Goal: Information Seeking & Learning: Compare options

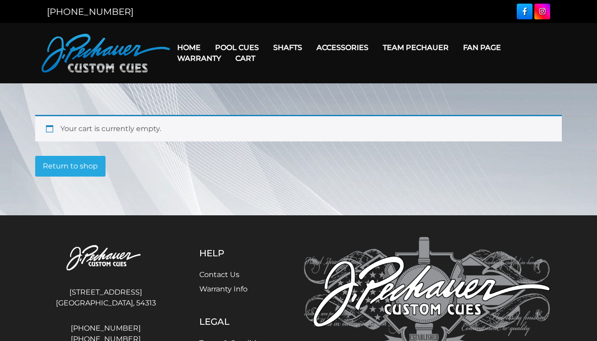
click at [190, 48] on link "Warranty" at bounding box center [199, 58] width 58 height 23
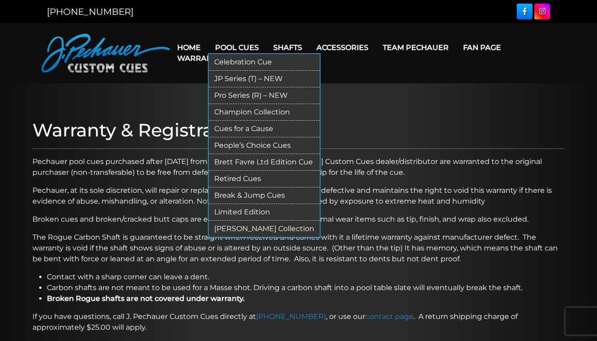
click at [245, 44] on link "Pool Cues" at bounding box center [237, 47] width 58 height 23
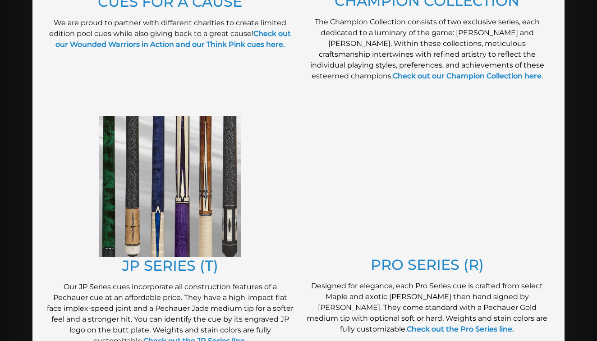
scroll to position [375, 0]
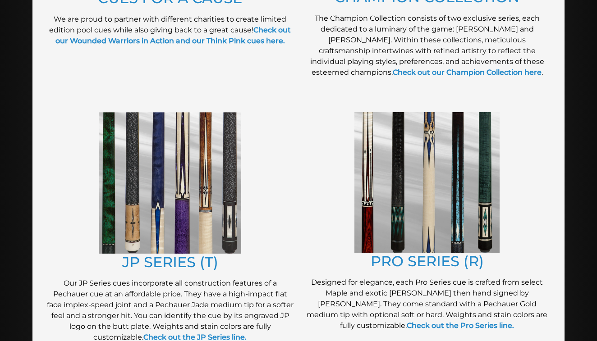
click at [226, 228] on img at bounding box center [170, 183] width 142 height 142
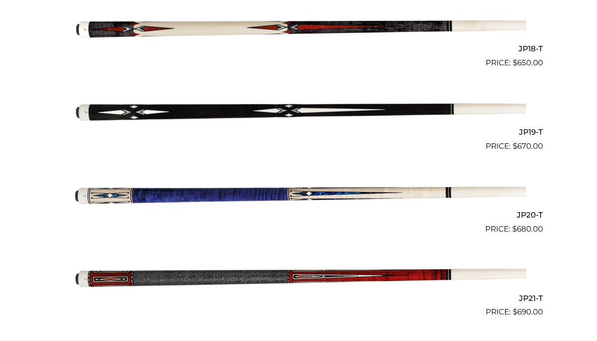
scroll to position [1701, 0]
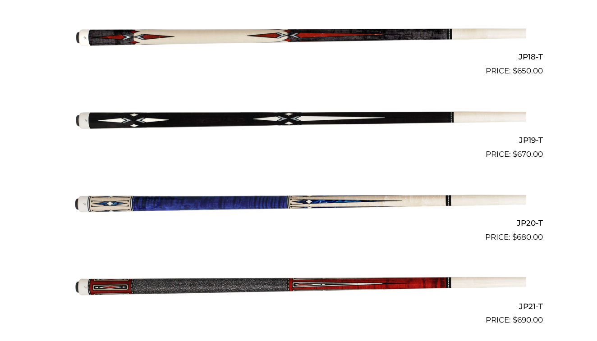
click at [293, 116] on img at bounding box center [298, 119] width 455 height 76
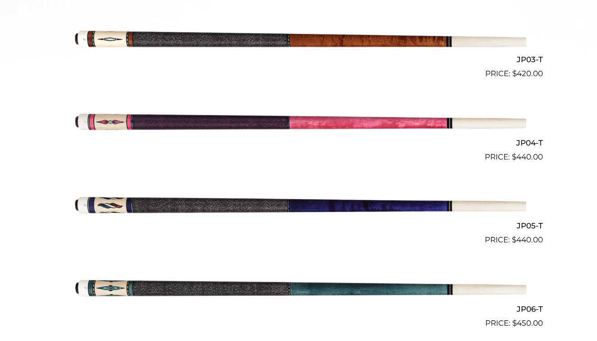
scroll to position [453, 0]
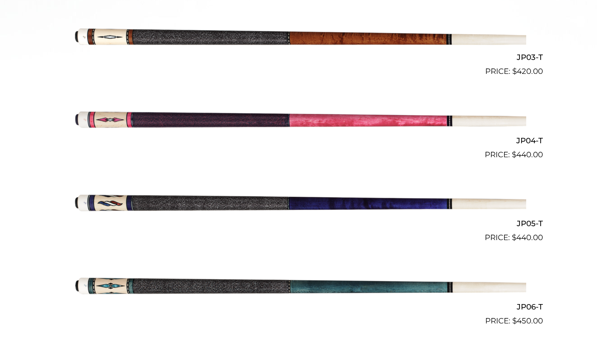
click at [274, 40] on img at bounding box center [298, 36] width 455 height 76
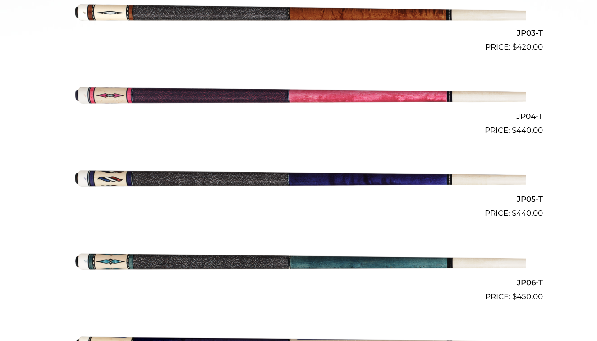
scroll to position [479, 0]
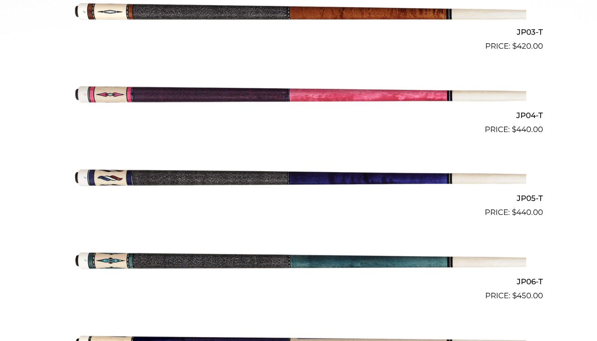
click at [247, 261] on img at bounding box center [298, 260] width 455 height 76
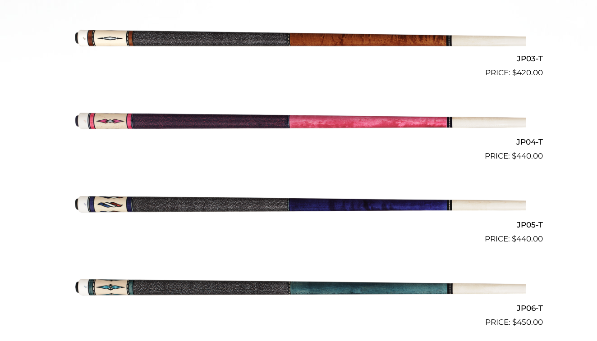
scroll to position [435, 0]
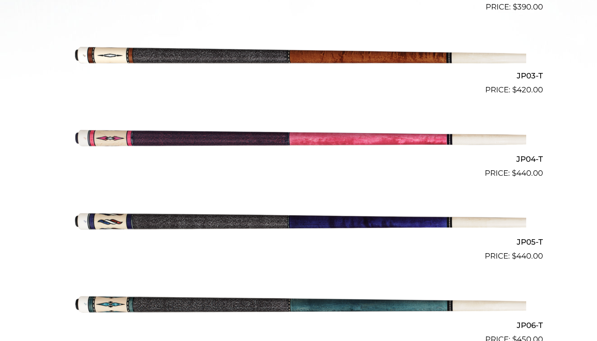
click at [285, 60] on img at bounding box center [298, 55] width 455 height 76
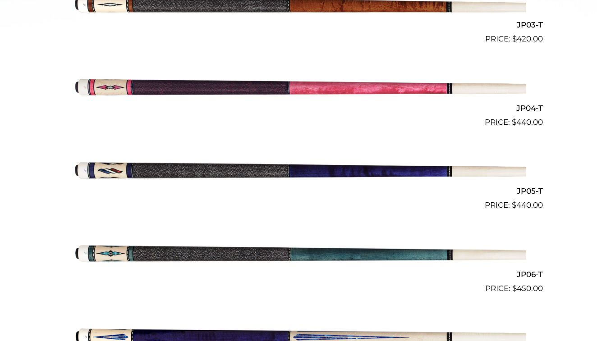
scroll to position [491, 0]
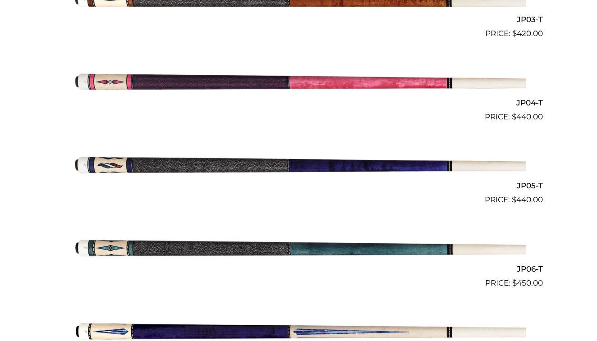
click at [136, 244] on img at bounding box center [298, 248] width 455 height 76
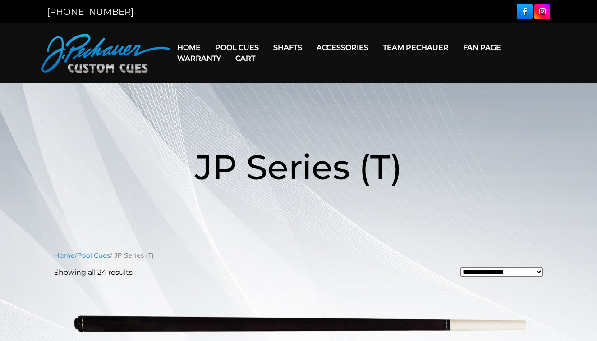
scroll to position [0, 0]
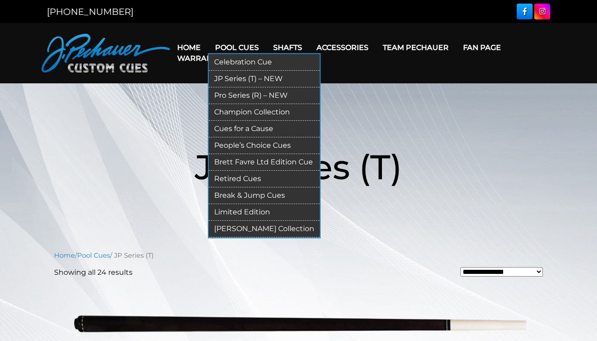
click at [234, 44] on link "Pool Cues" at bounding box center [237, 47] width 58 height 23
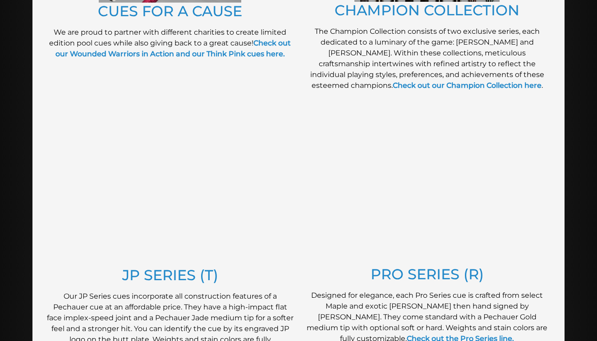
scroll to position [386, 0]
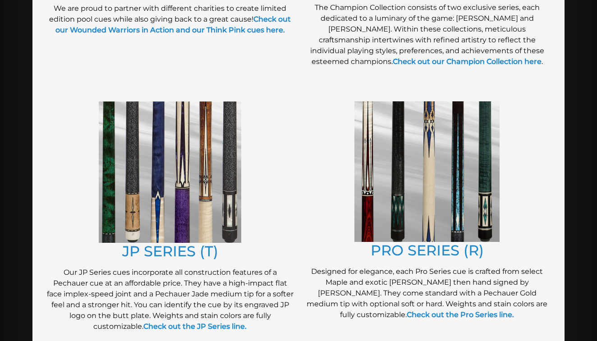
click at [421, 169] on img at bounding box center [426, 171] width 145 height 141
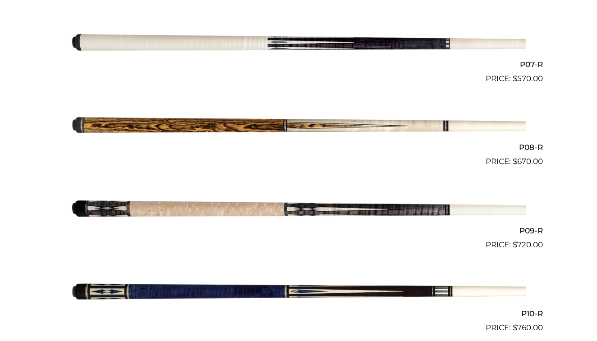
scroll to position [780, 0]
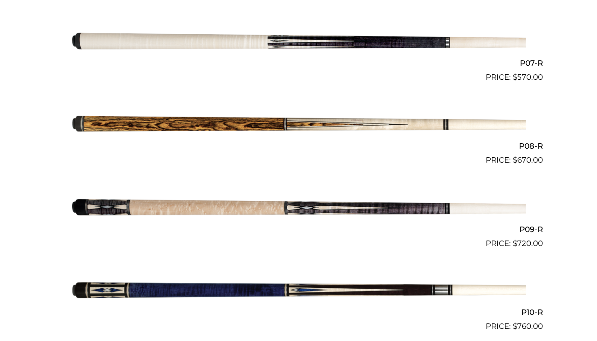
click at [361, 205] on img at bounding box center [298, 208] width 455 height 76
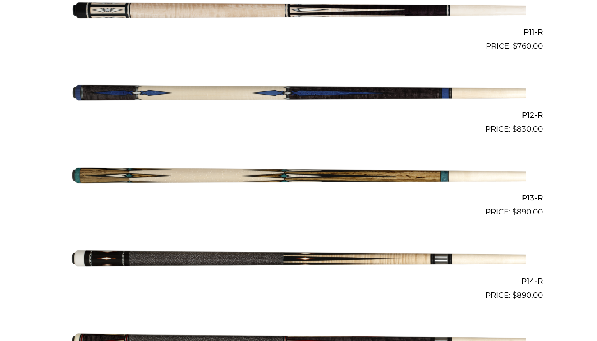
scroll to position [1150, 0]
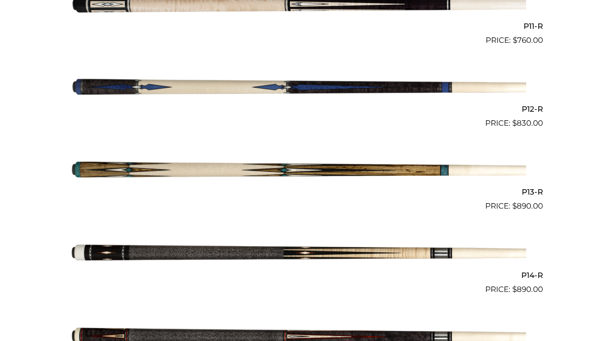
click at [284, 166] on img at bounding box center [298, 171] width 455 height 76
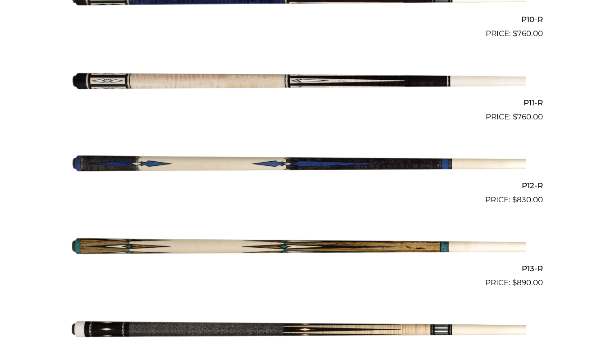
scroll to position [1057, 0]
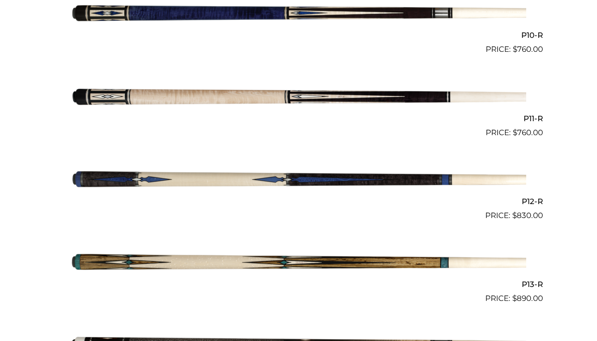
click at [249, 179] on img at bounding box center [298, 180] width 455 height 76
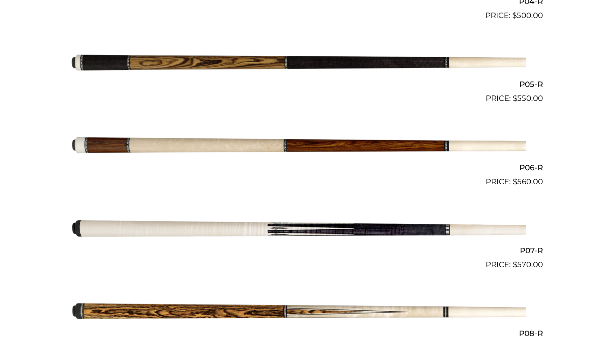
scroll to position [608, 0]
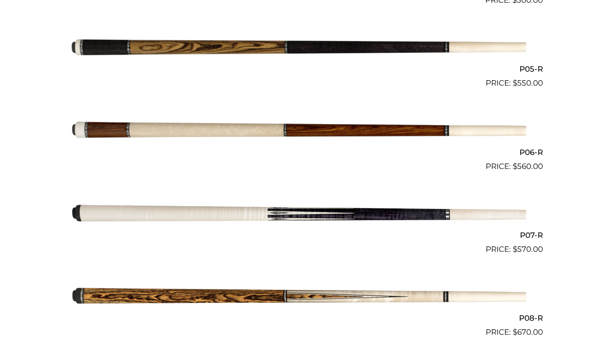
click at [128, 214] on img at bounding box center [298, 214] width 455 height 76
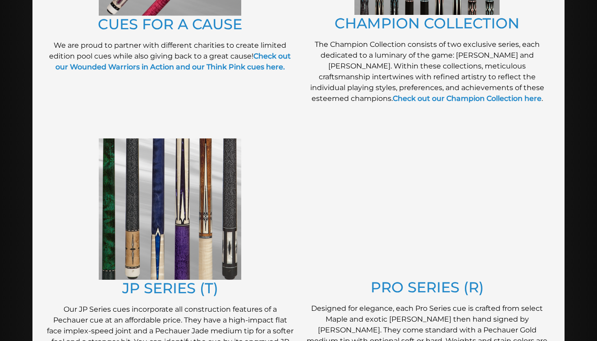
scroll to position [361, 0]
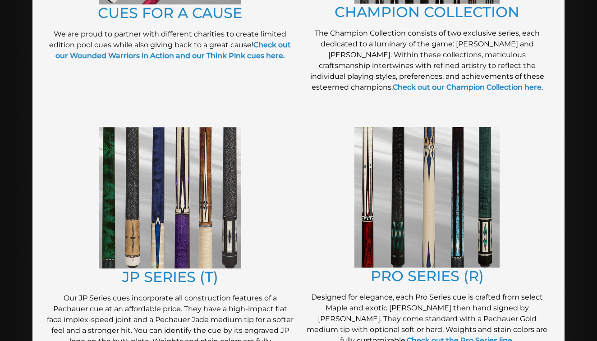
click at [206, 151] on img at bounding box center [170, 198] width 142 height 142
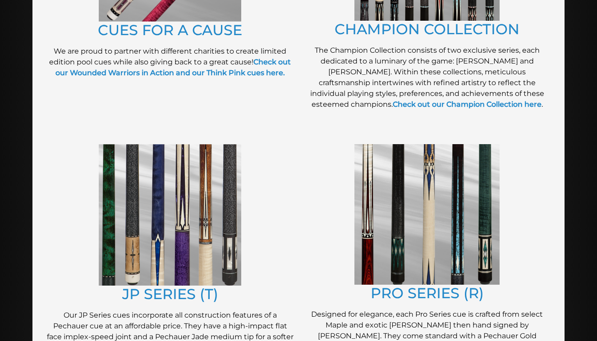
scroll to position [343, 0]
click at [404, 225] on img at bounding box center [426, 215] width 145 height 141
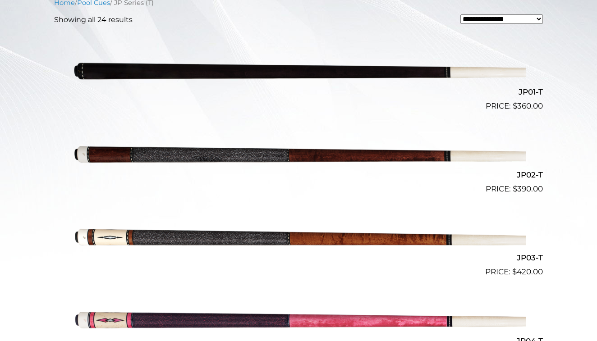
scroll to position [255, 0]
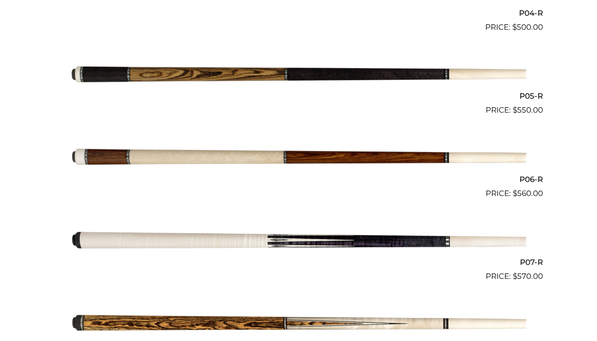
scroll to position [649, 0]
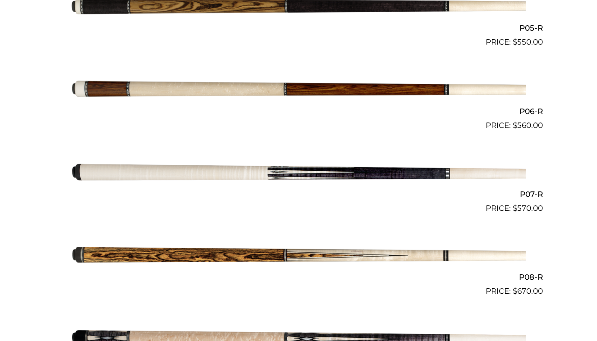
click at [286, 166] on img at bounding box center [298, 173] width 455 height 76
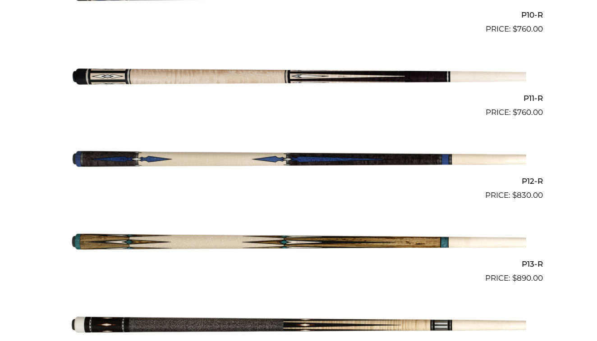
scroll to position [1085, 0]
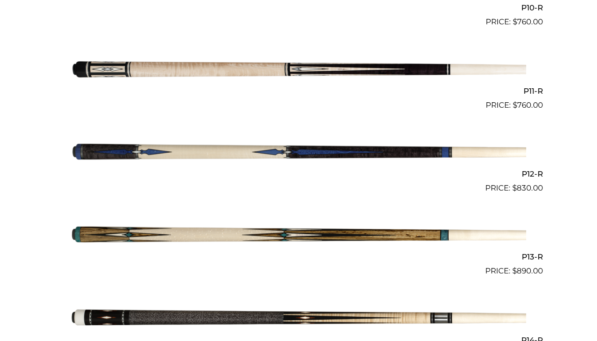
click at [231, 146] on img at bounding box center [298, 153] width 455 height 76
click at [216, 224] on img at bounding box center [298, 236] width 455 height 76
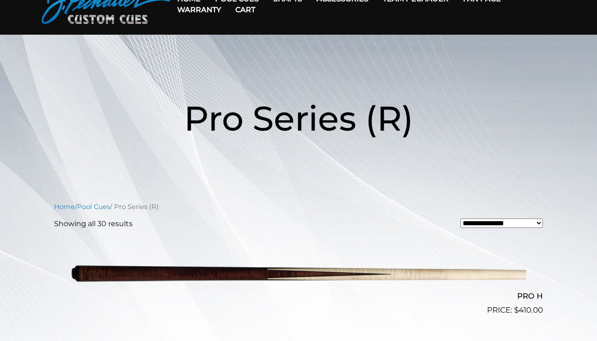
scroll to position [28, 0]
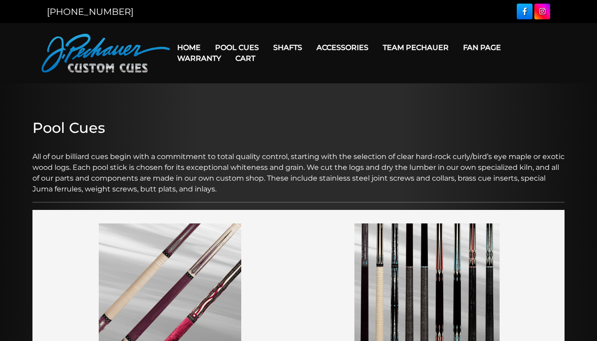
scroll to position [343, 0]
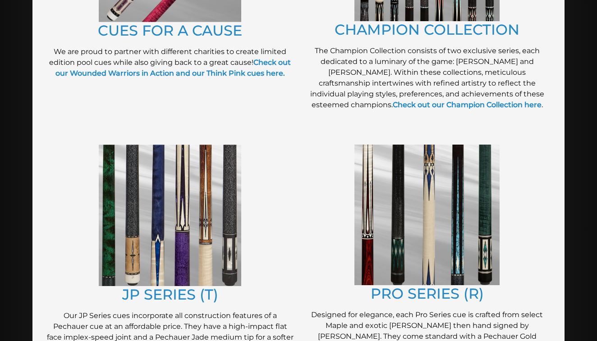
click at [199, 201] on img at bounding box center [170, 216] width 142 height 142
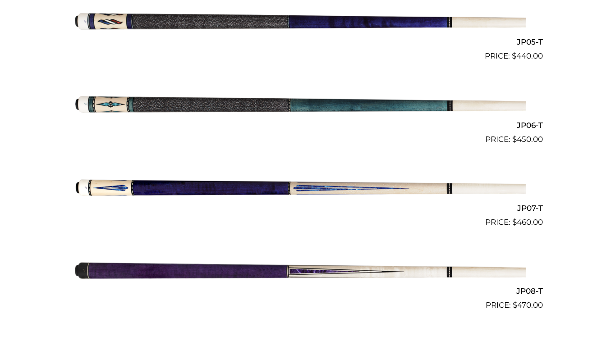
scroll to position [646, 0]
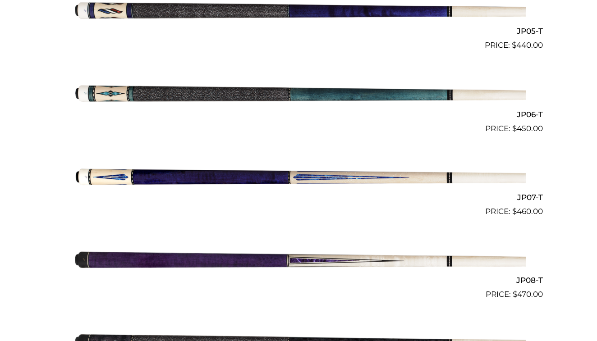
click at [237, 172] on img at bounding box center [298, 176] width 455 height 76
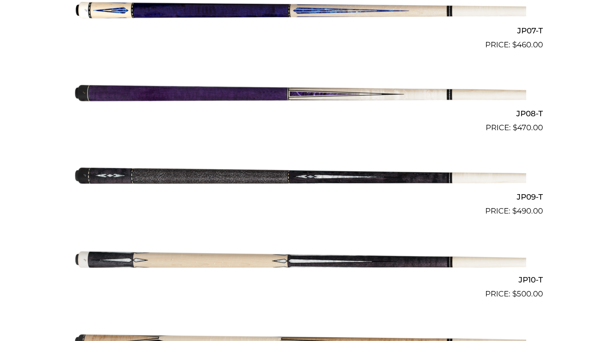
scroll to position [826, 0]
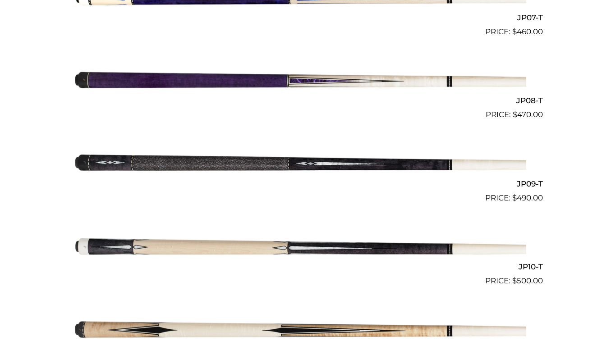
click at [206, 159] on img at bounding box center [298, 162] width 455 height 76
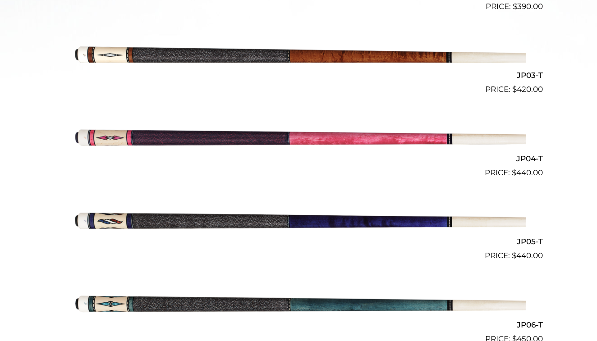
scroll to position [434, 0]
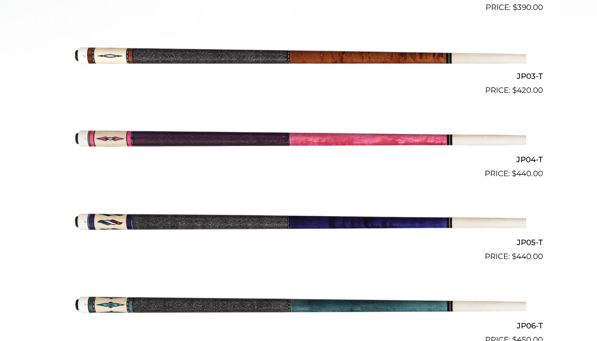
click at [247, 63] on img at bounding box center [298, 55] width 455 height 76
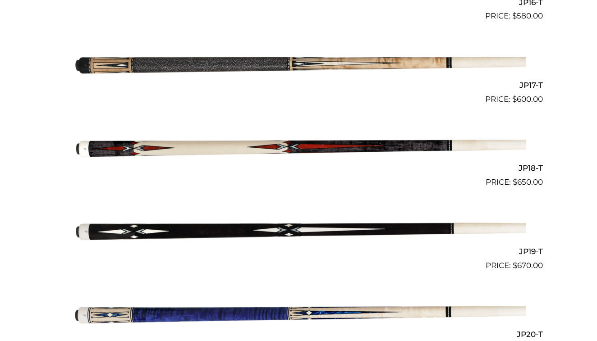
scroll to position [1591, 0]
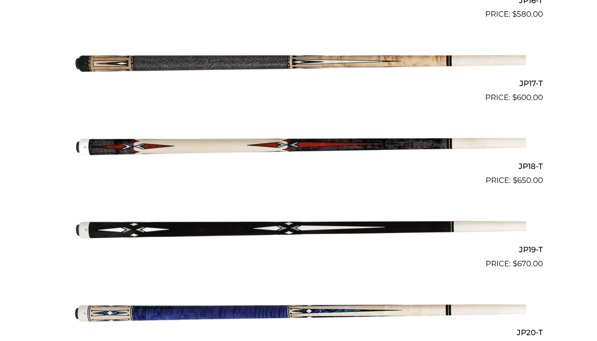
click at [199, 222] on img at bounding box center [298, 228] width 455 height 76
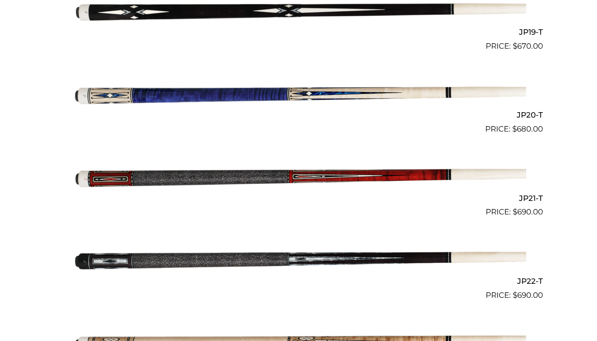
scroll to position [1804, 0]
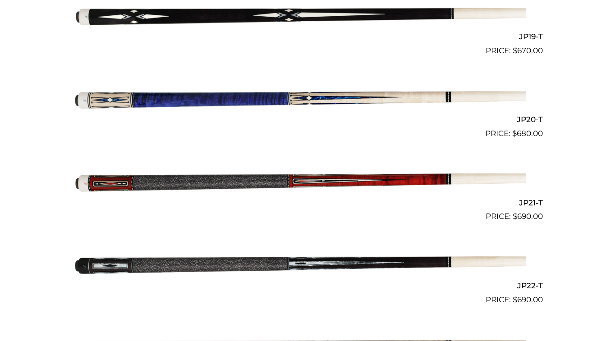
click at [215, 176] on img at bounding box center [298, 181] width 455 height 76
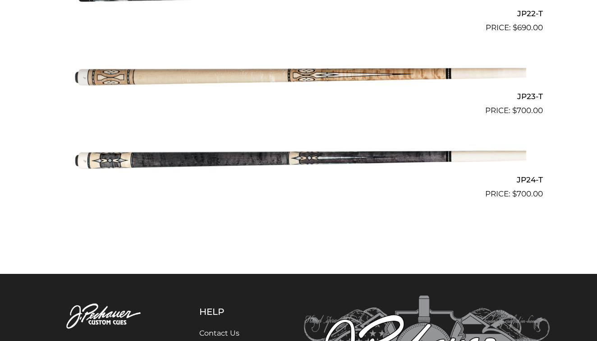
scroll to position [2078, 0]
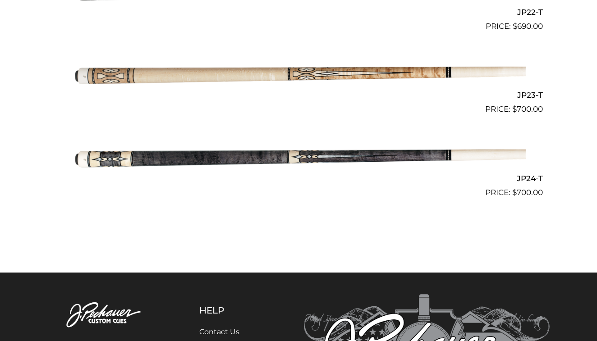
click at [305, 142] on img at bounding box center [298, 157] width 455 height 76
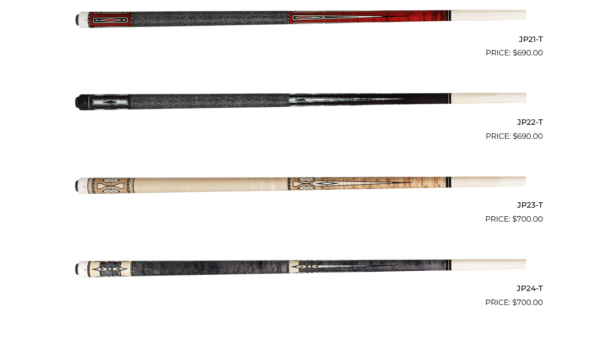
scroll to position [1863, 0]
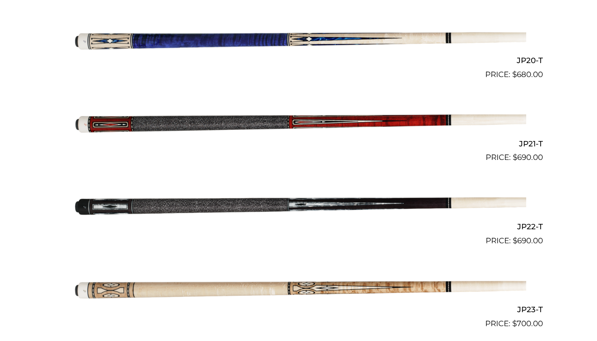
click at [231, 198] on img at bounding box center [298, 205] width 455 height 76
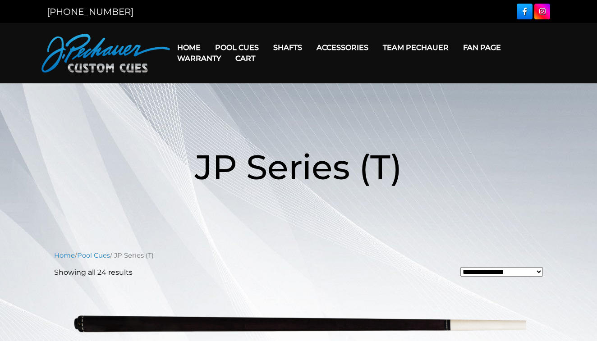
scroll to position [0, 0]
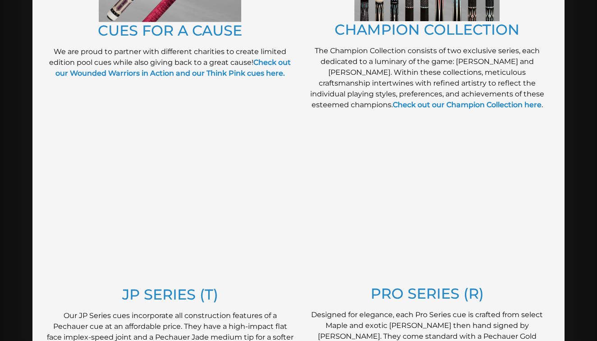
scroll to position [343, 0]
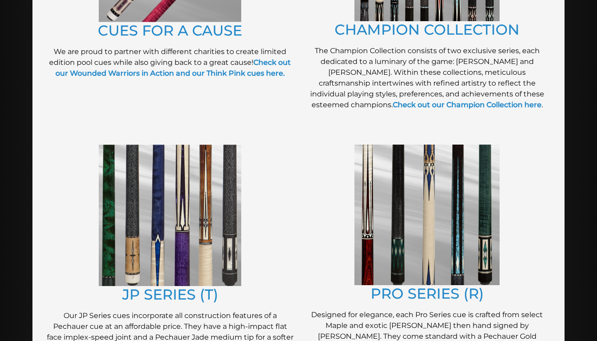
click at [402, 220] on img at bounding box center [426, 215] width 145 height 141
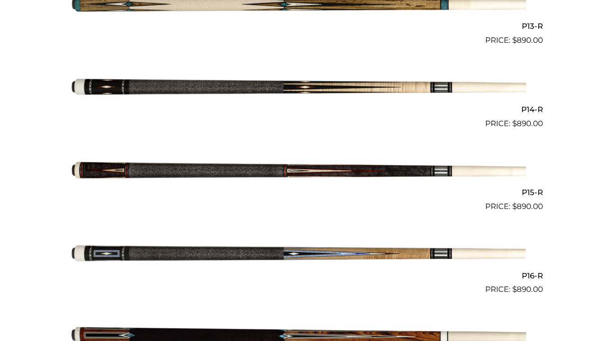
scroll to position [1316, 0]
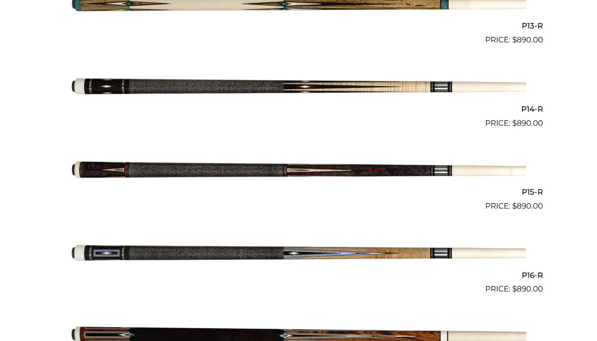
click at [225, 161] on img at bounding box center [298, 171] width 455 height 76
click at [376, 81] on img at bounding box center [298, 88] width 455 height 76
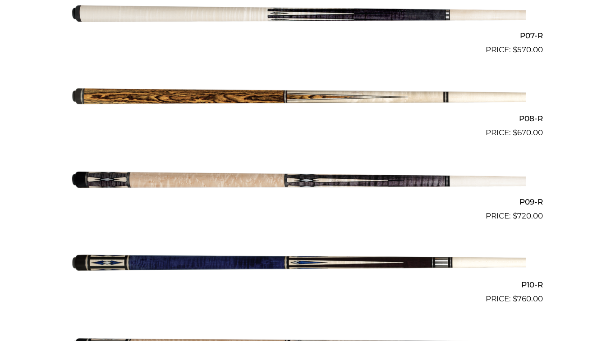
scroll to position [666, 0]
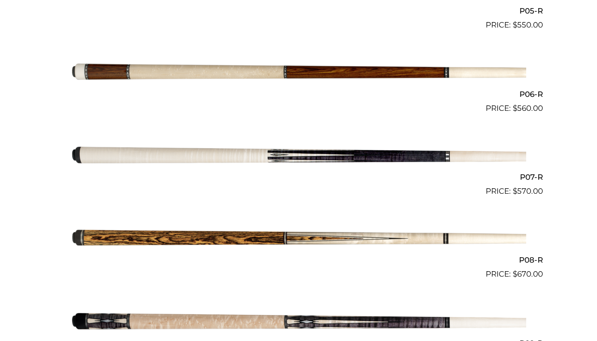
click at [253, 235] on img at bounding box center [298, 239] width 455 height 76
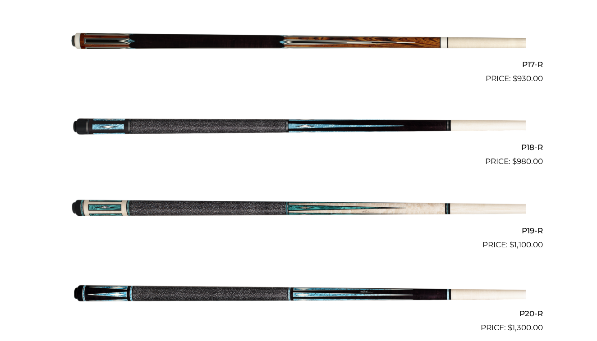
scroll to position [1612, 0]
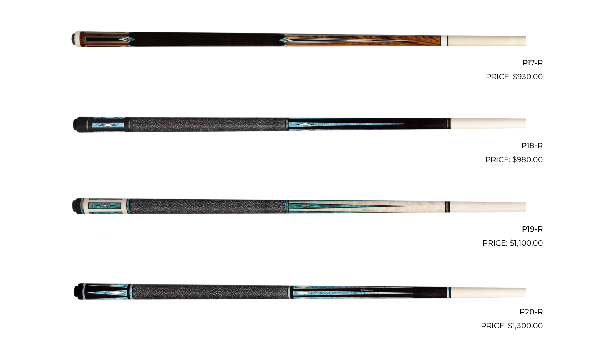
click at [296, 114] on img at bounding box center [298, 125] width 455 height 76
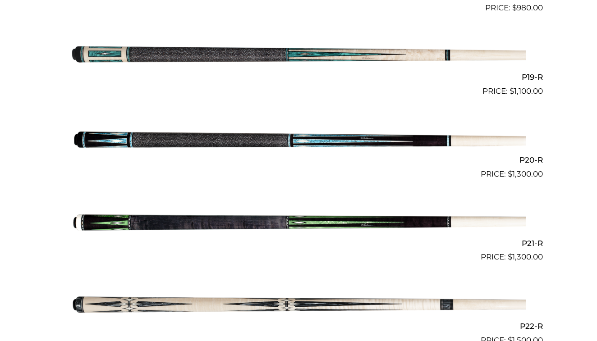
scroll to position [1784, 0]
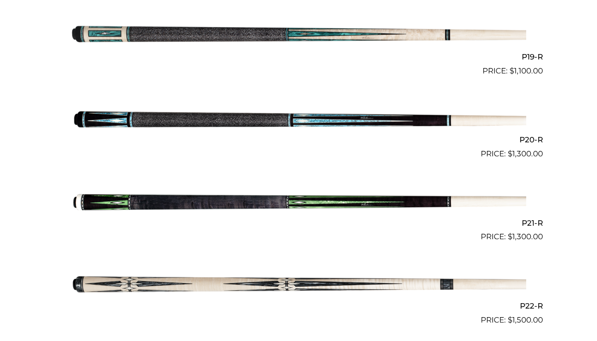
click at [310, 197] on img at bounding box center [298, 202] width 455 height 76
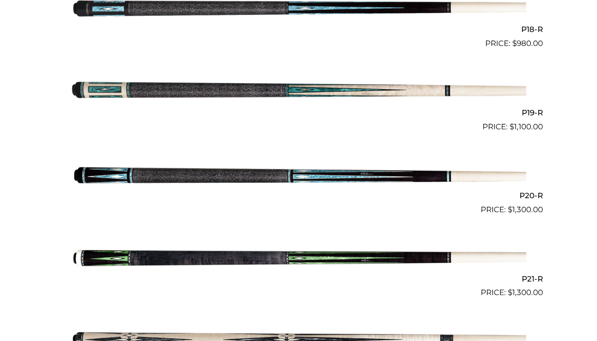
scroll to position [1753, 0]
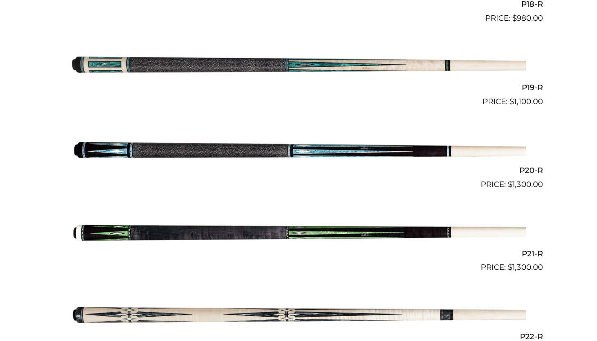
click at [264, 219] on img at bounding box center [298, 232] width 455 height 76
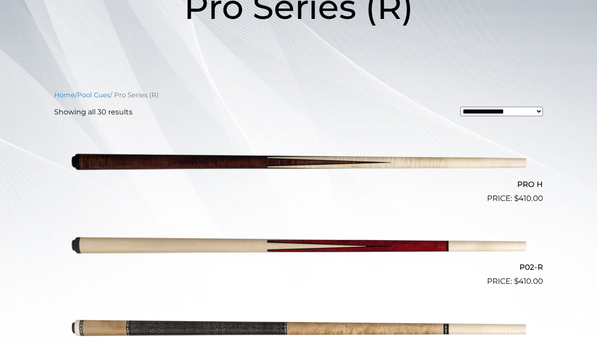
scroll to position [150, 0]
